Goal: Check status

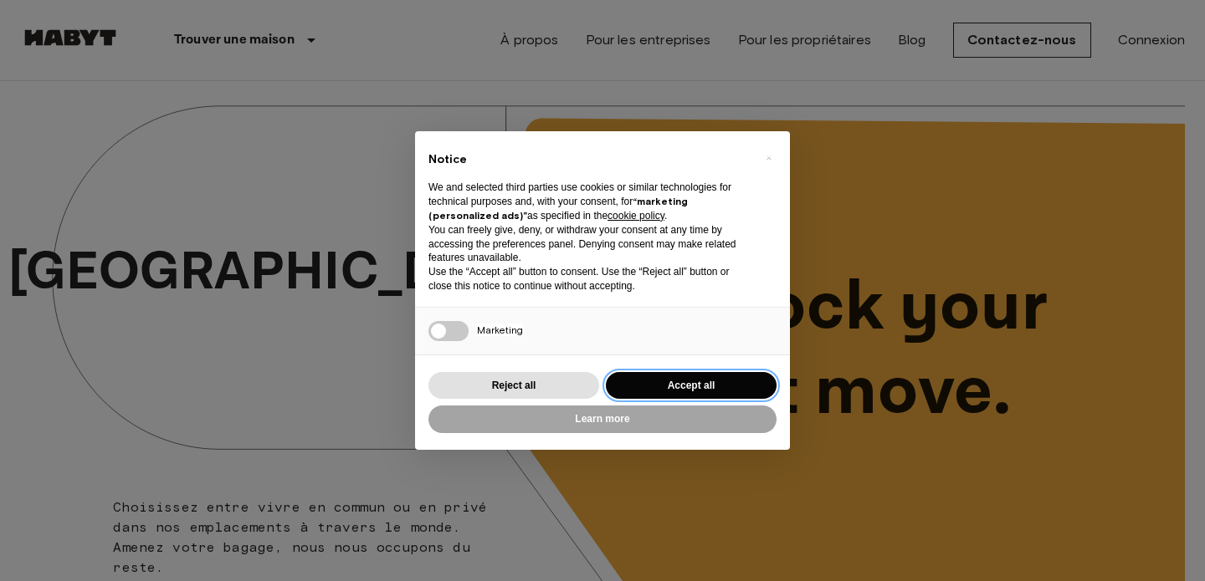
click at [694, 380] on button "Accept all" at bounding box center [691, 386] width 171 height 28
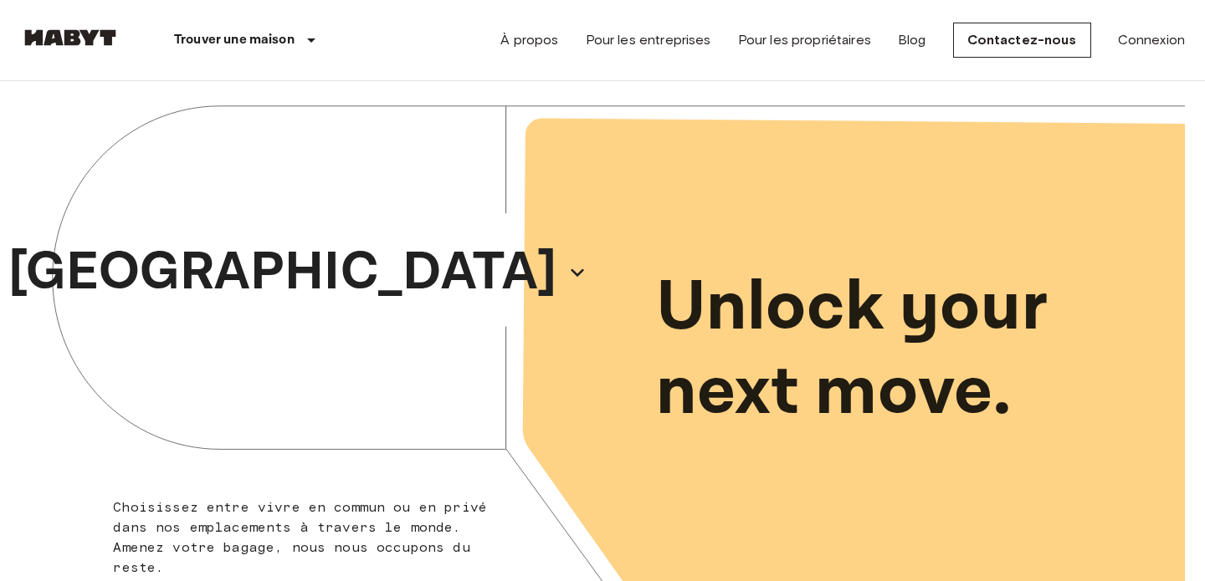
click at [1190, 47] on nav "Trouver une maison Europe Amsterdam Berlin Brussels Cologne Dusseldorf Frankfur…" at bounding box center [602, 40] width 1205 height 80
click at [1156, 43] on link "Connexion" at bounding box center [1151, 40] width 67 height 20
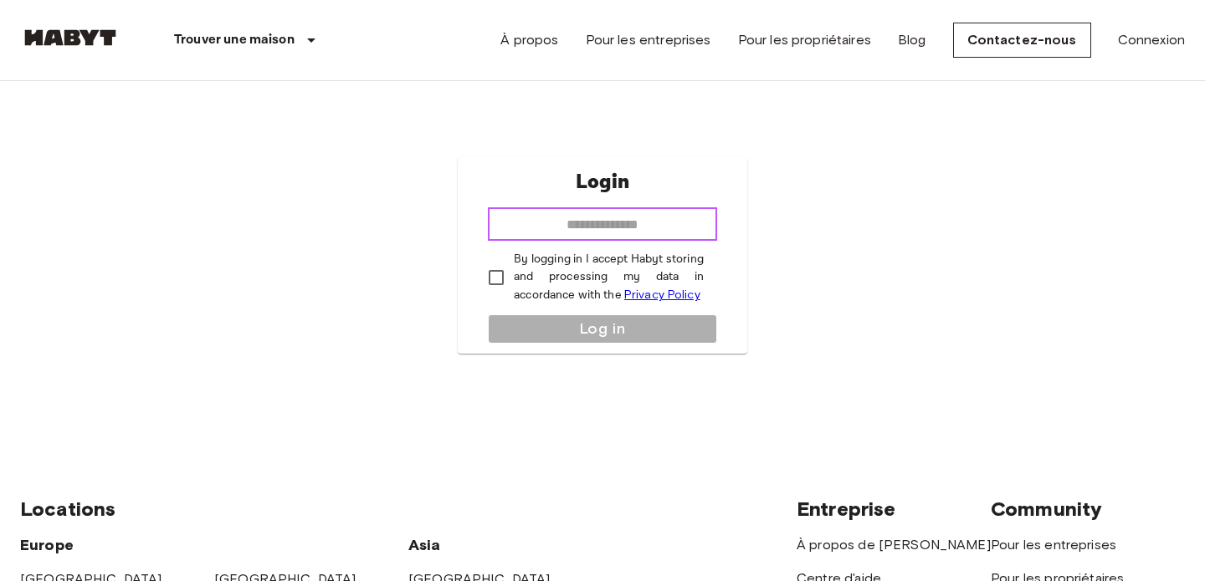
click at [545, 228] on input "email" at bounding box center [602, 223] width 229 height 33
type input "**********"
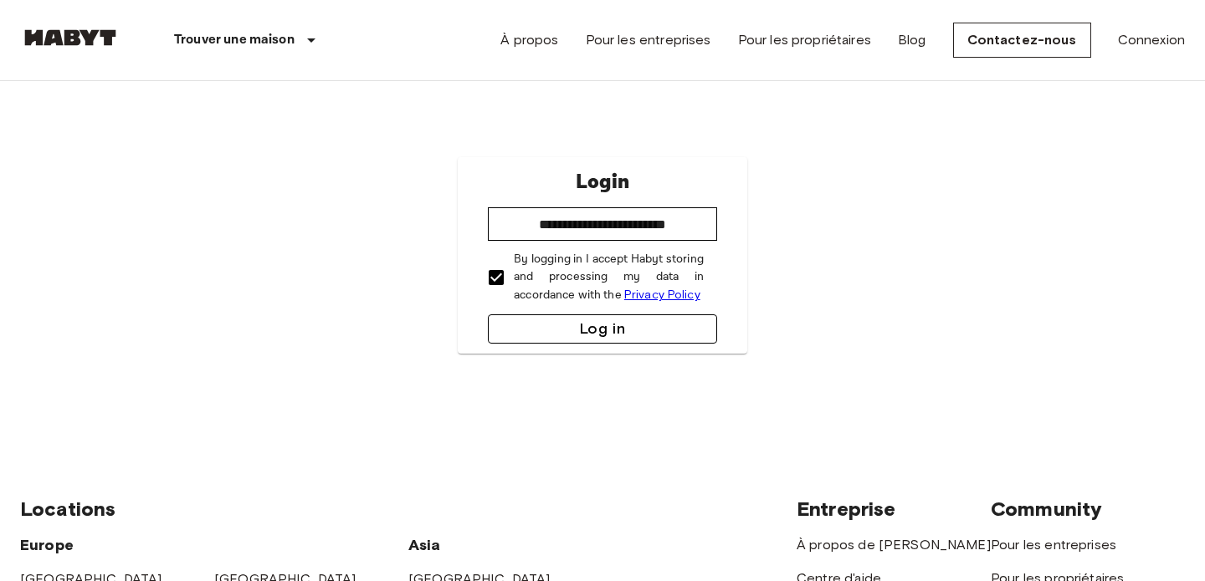
click at [558, 318] on button "Log in" at bounding box center [602, 329] width 229 height 29
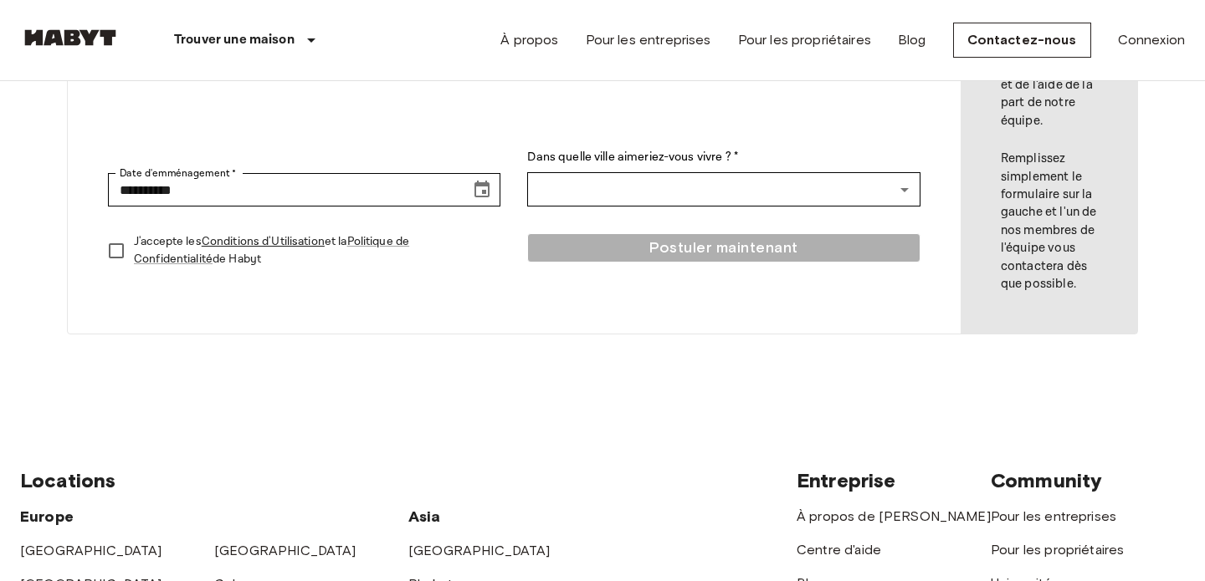
scroll to position [953, 0]
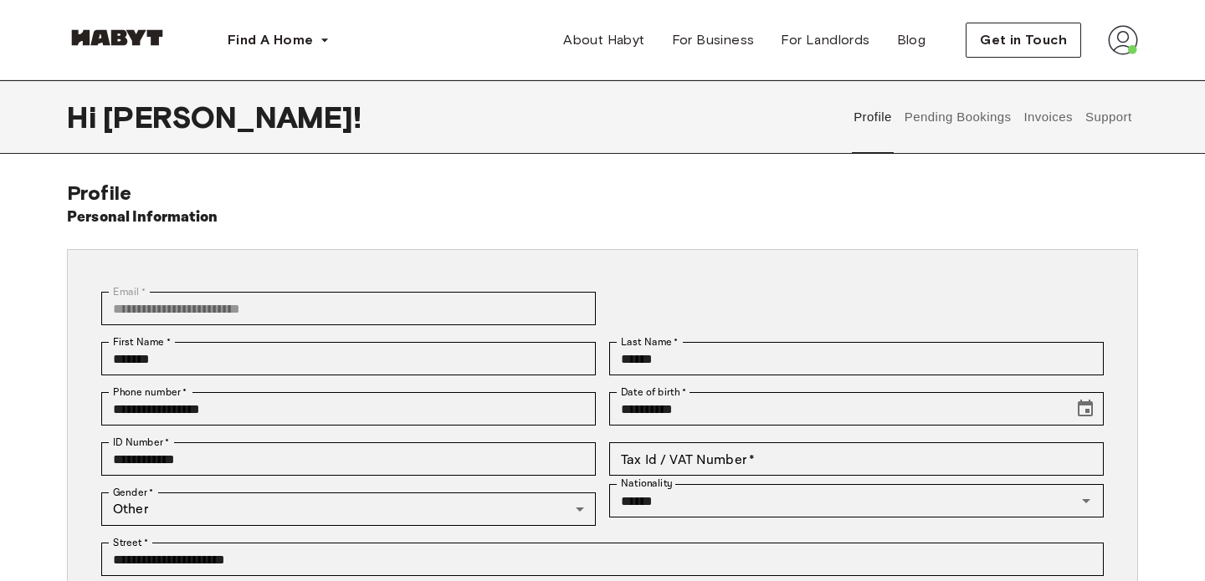
click at [965, 118] on button "Pending Bookings" at bounding box center [957, 117] width 111 height 74
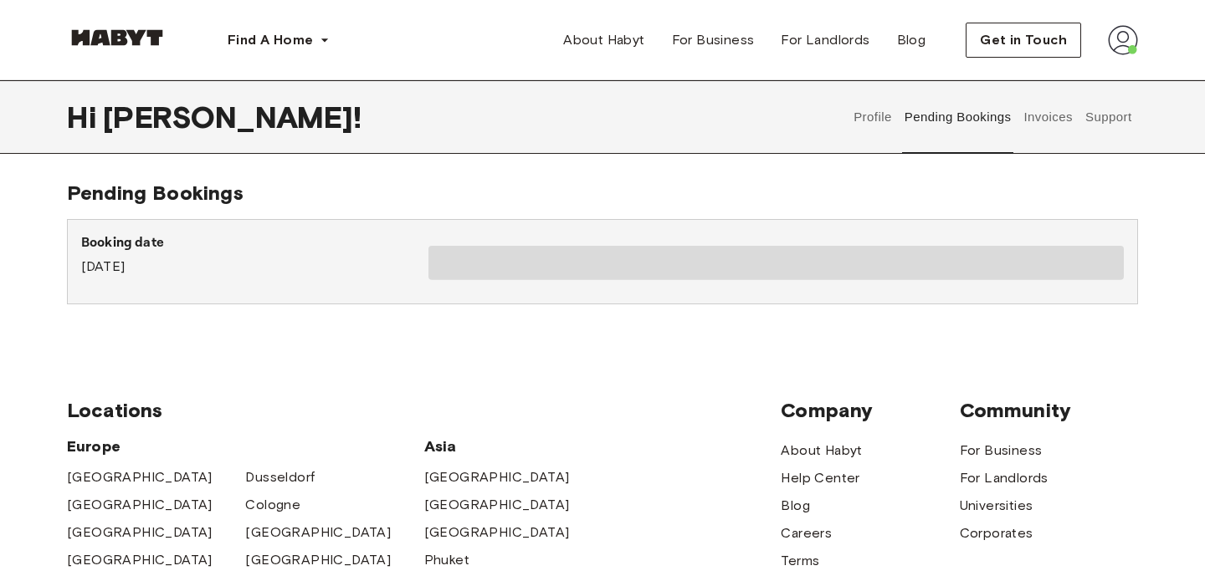
click at [889, 250] on span at bounding box center [775, 263] width 695 height 34
click at [1026, 118] on button "Invoices" at bounding box center [1047, 117] width 53 height 74
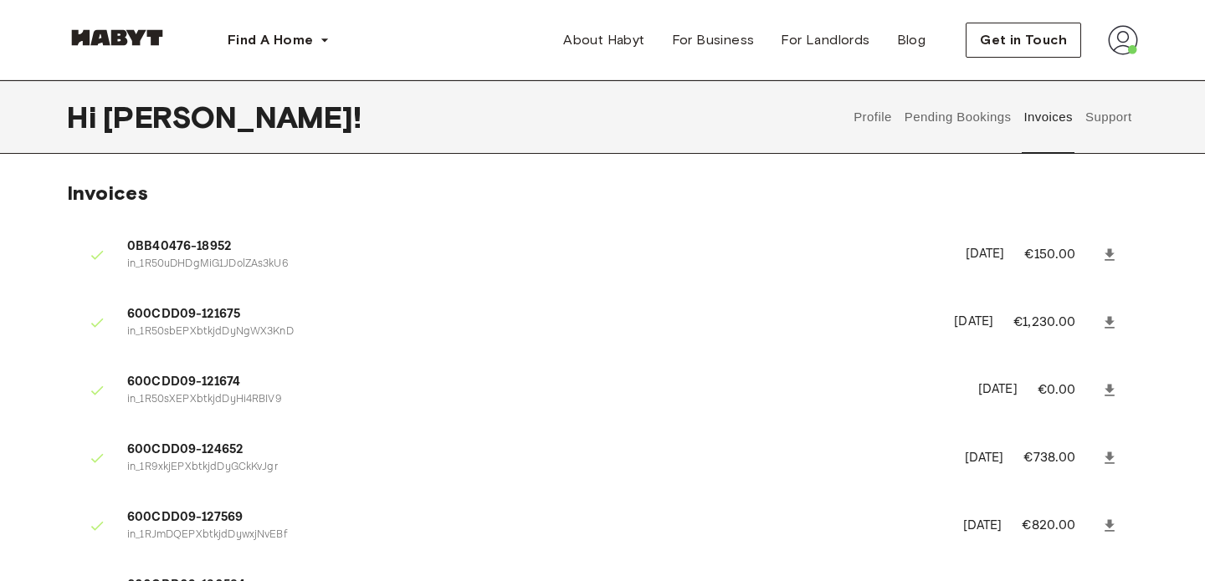
click at [949, 125] on button "Pending Bookings" at bounding box center [957, 117] width 111 height 74
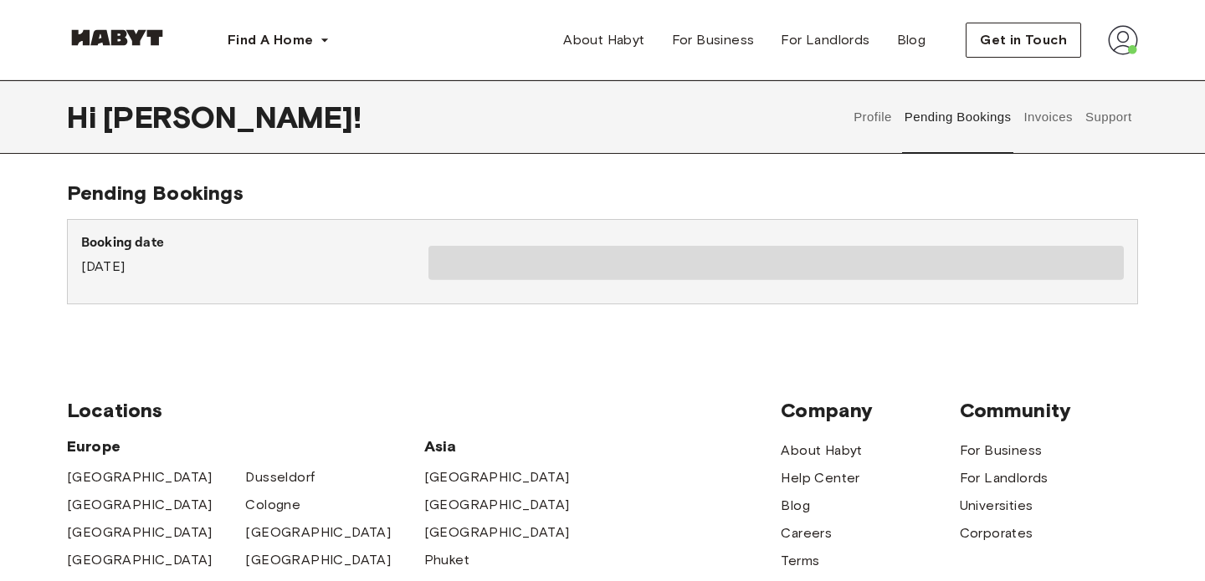
click at [1063, 109] on button "Invoices" at bounding box center [1047, 117] width 53 height 74
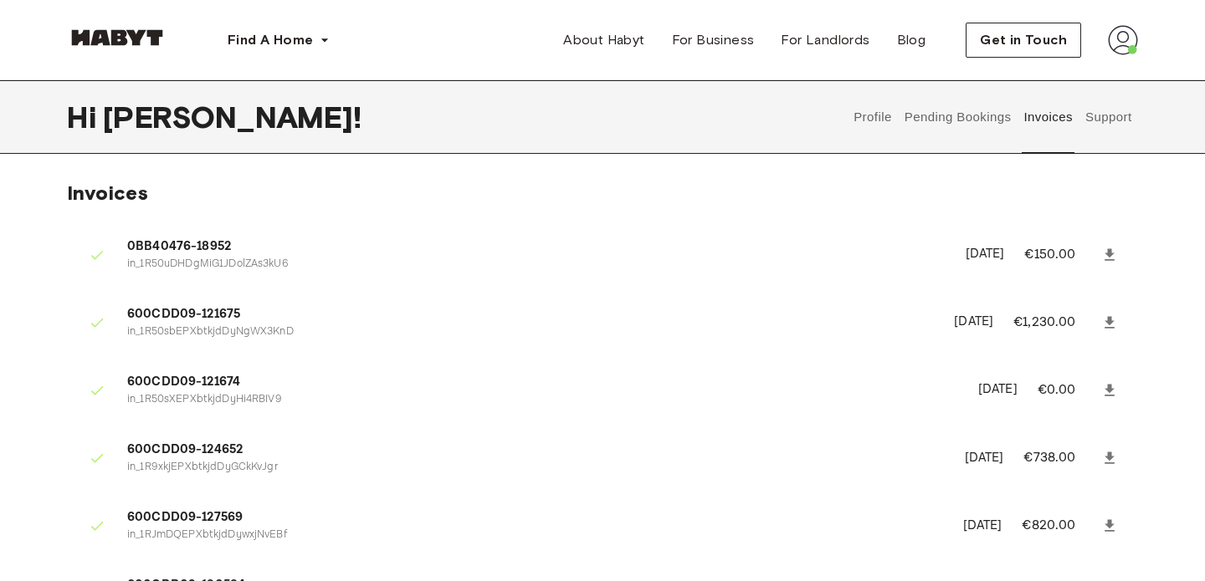
click at [911, 111] on button "Pending Bookings" at bounding box center [957, 117] width 111 height 74
